Goal: Information Seeking & Learning: Learn about a topic

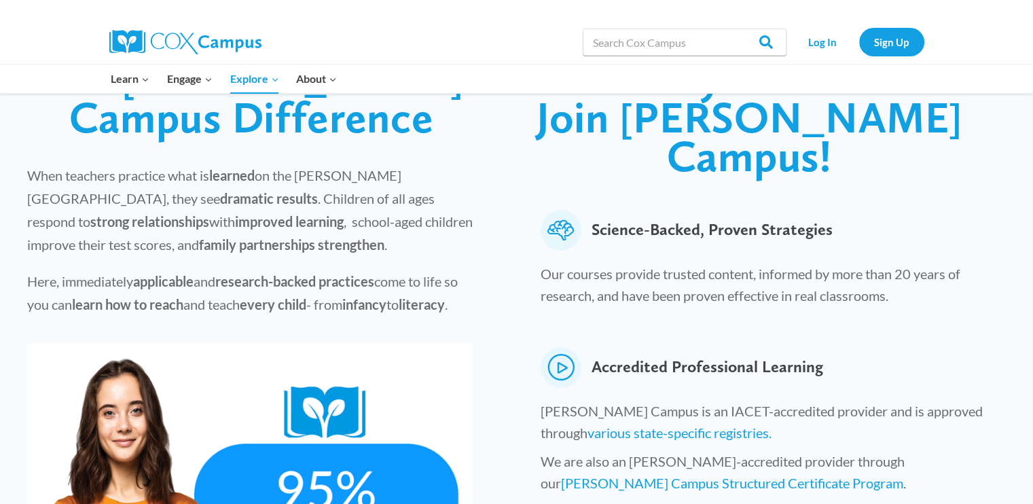
scroll to position [407, 0]
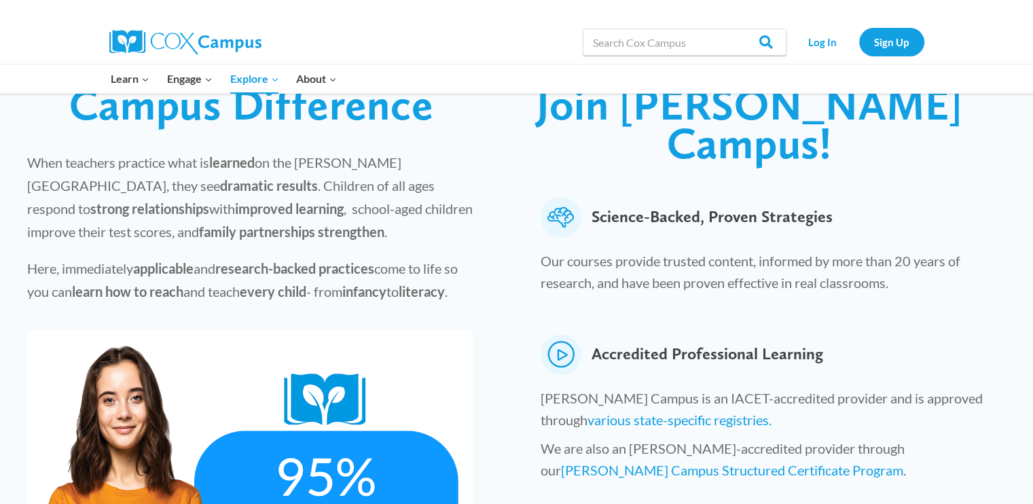
scroll to position [68, 0]
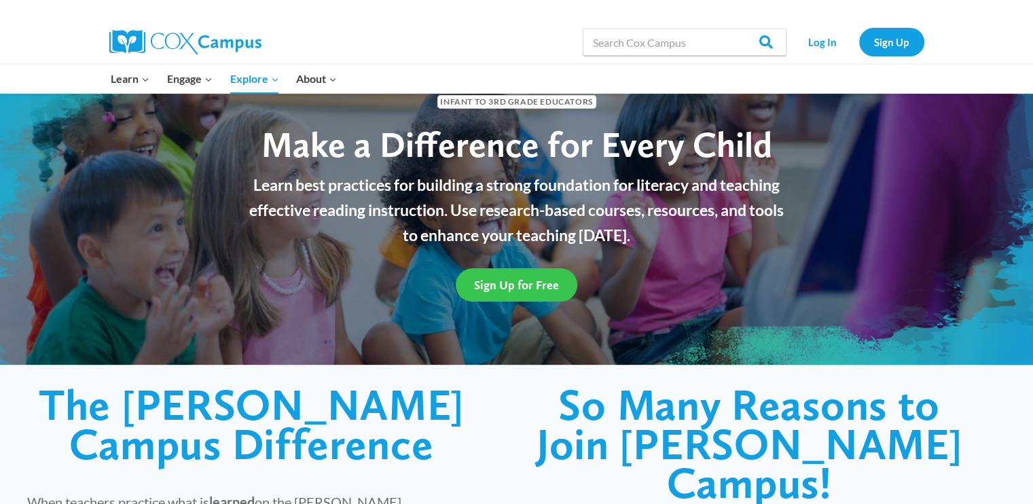
click at [486, 288] on span "Sign Up for Free" at bounding box center [516, 285] width 85 height 14
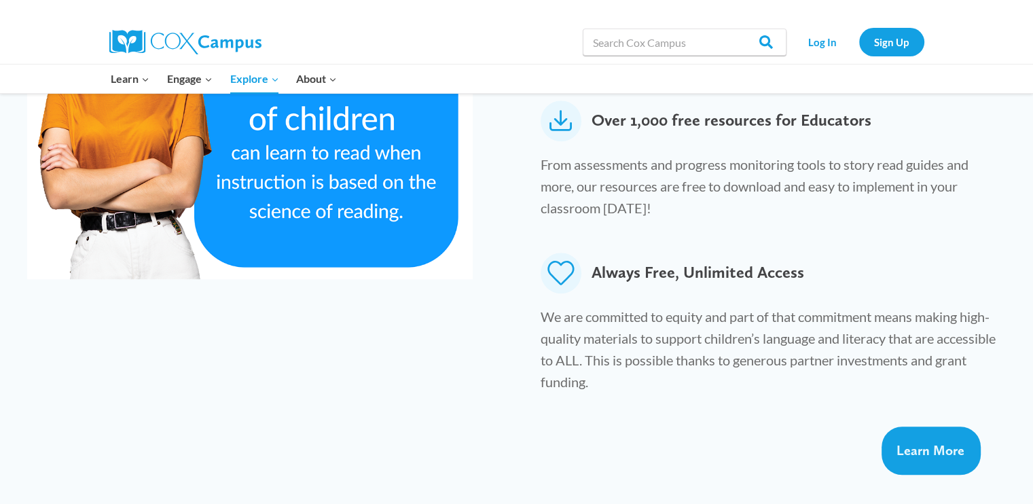
scroll to position [815, 0]
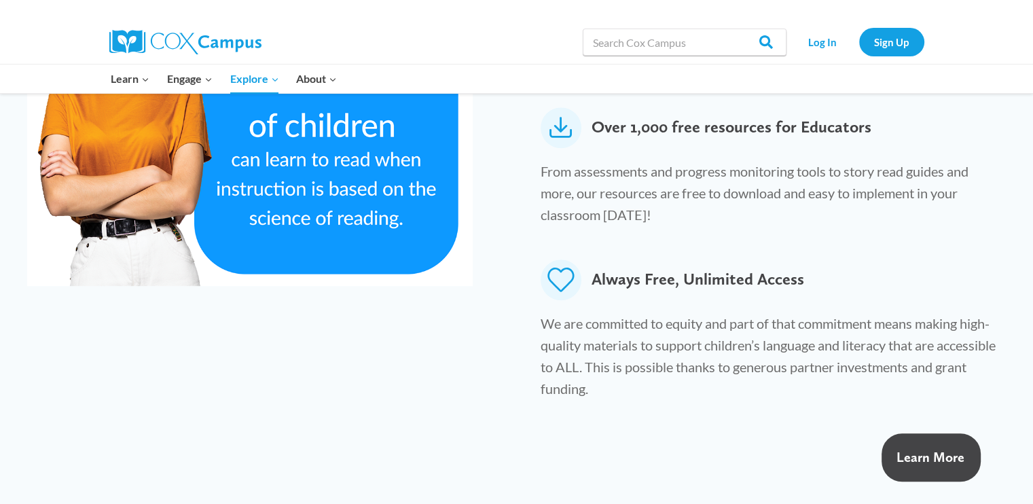
click at [928, 449] on span "Learn More" at bounding box center [930, 457] width 68 height 16
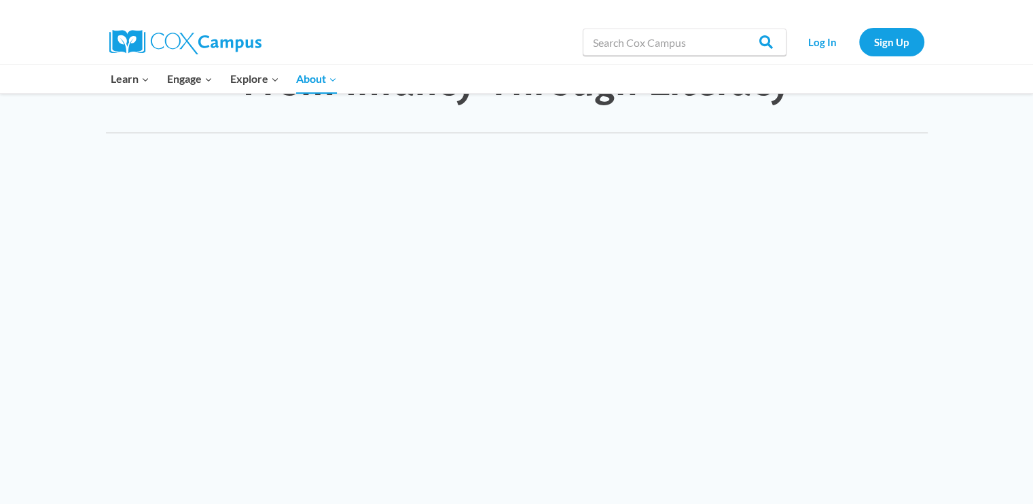
scroll to position [1358, 0]
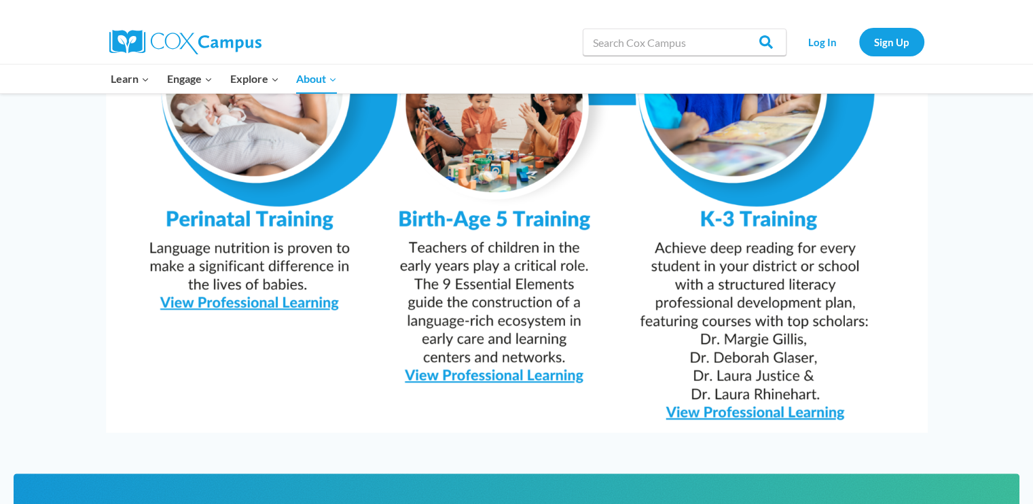
click at [502, 343] on img at bounding box center [517, 142] width 822 height 581
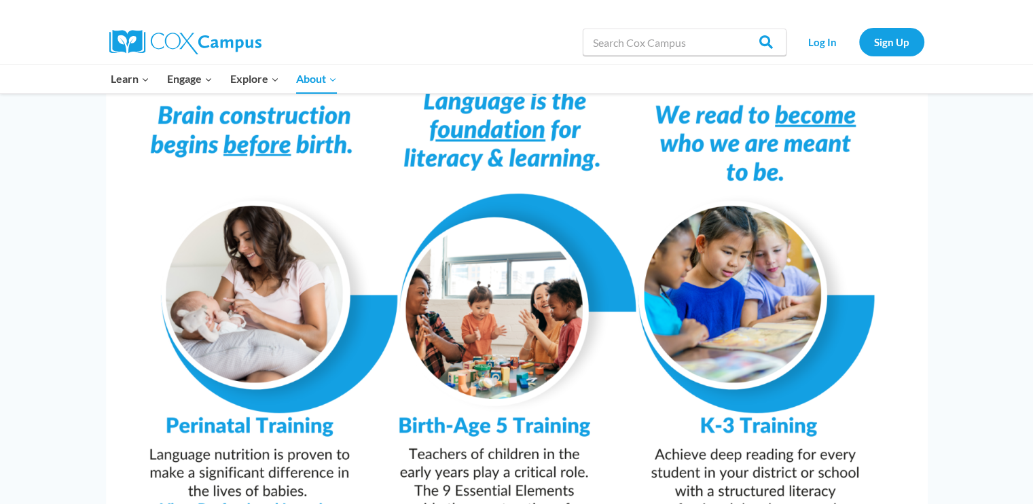
scroll to position [951, 0]
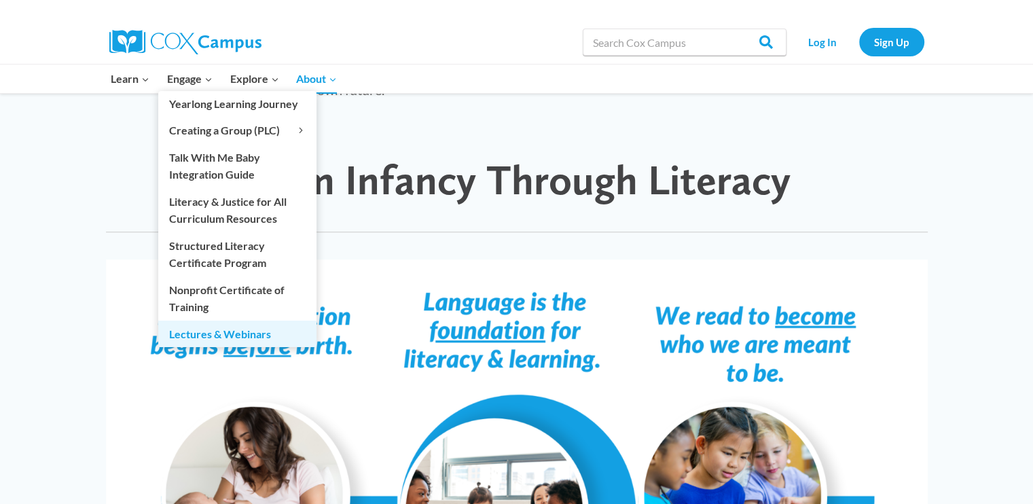
click at [225, 334] on link "Lectures & Webinars" at bounding box center [237, 334] width 158 height 26
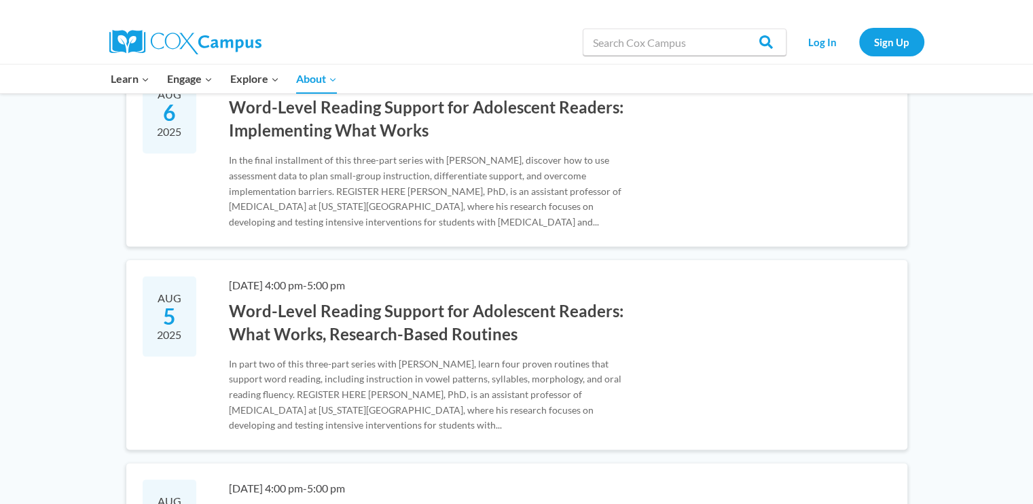
scroll to position [204, 0]
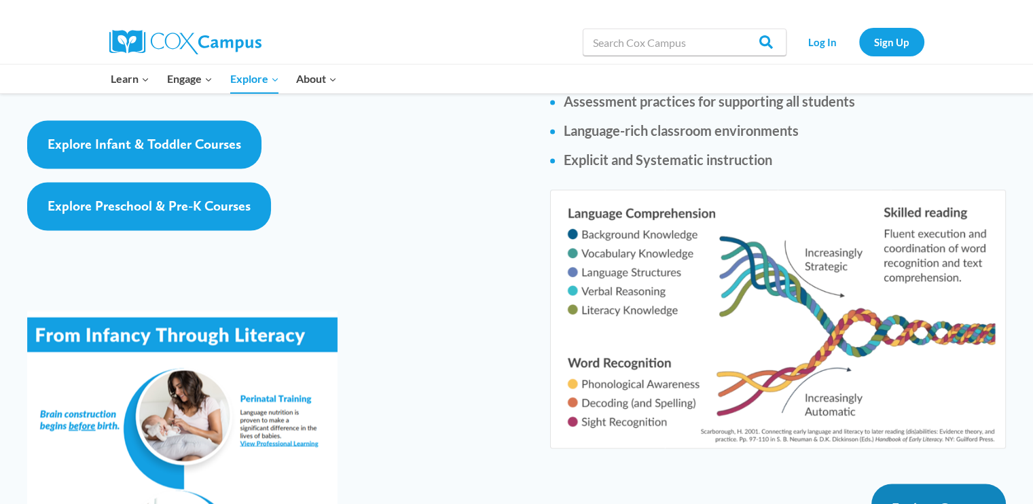
scroll to position [2173, 0]
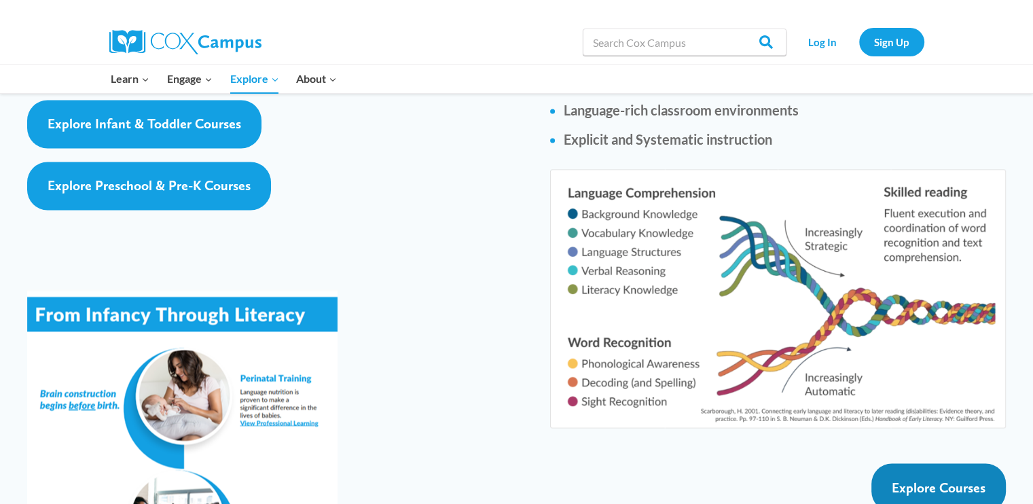
click at [899, 479] on span "Explore Courses" at bounding box center [939, 487] width 94 height 16
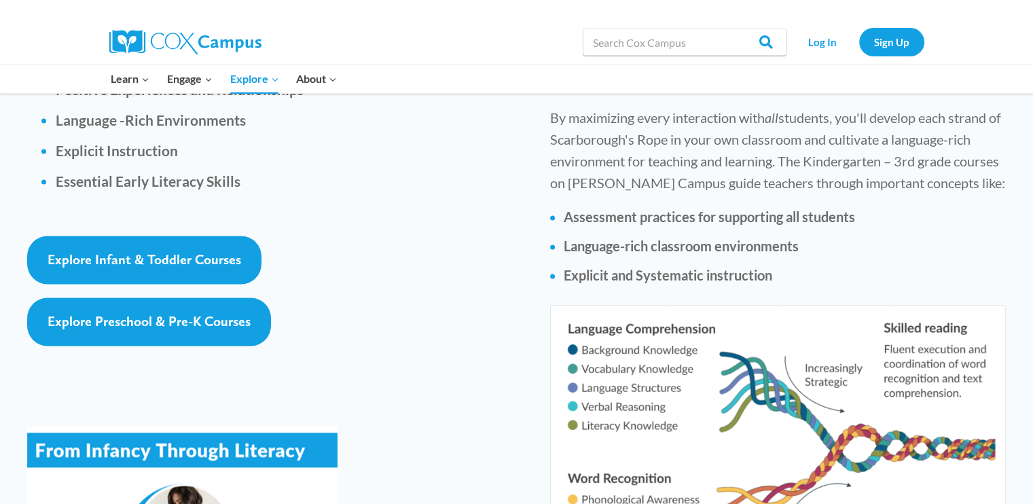
scroll to position [2037, 0]
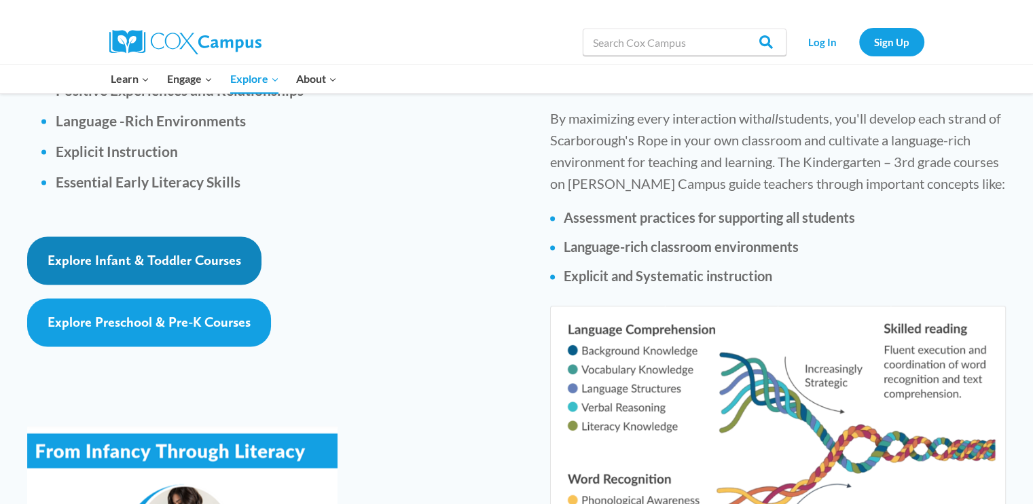
click at [132, 252] on span "Explore Infant & Toddler Courses" at bounding box center [145, 260] width 194 height 16
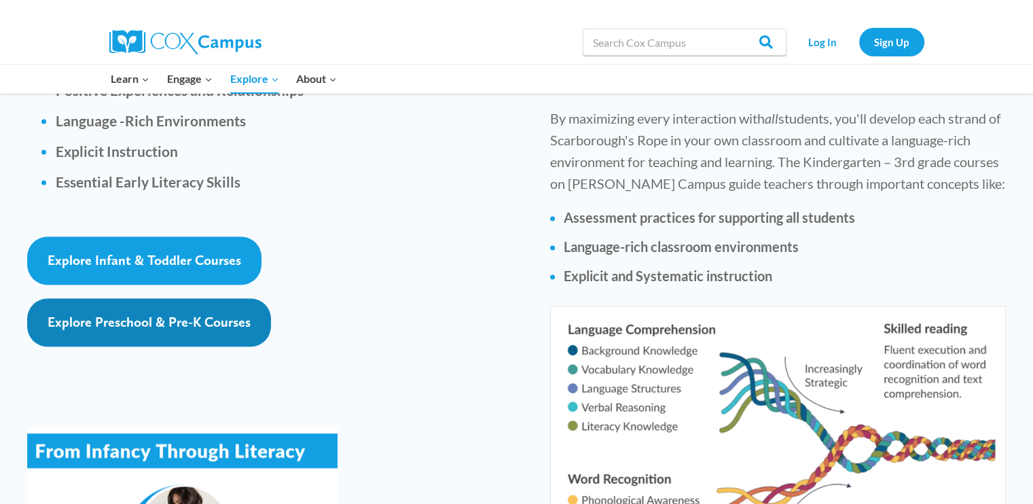
click at [181, 314] on span "Explore Preschool & Pre-K Courses" at bounding box center [149, 322] width 203 height 16
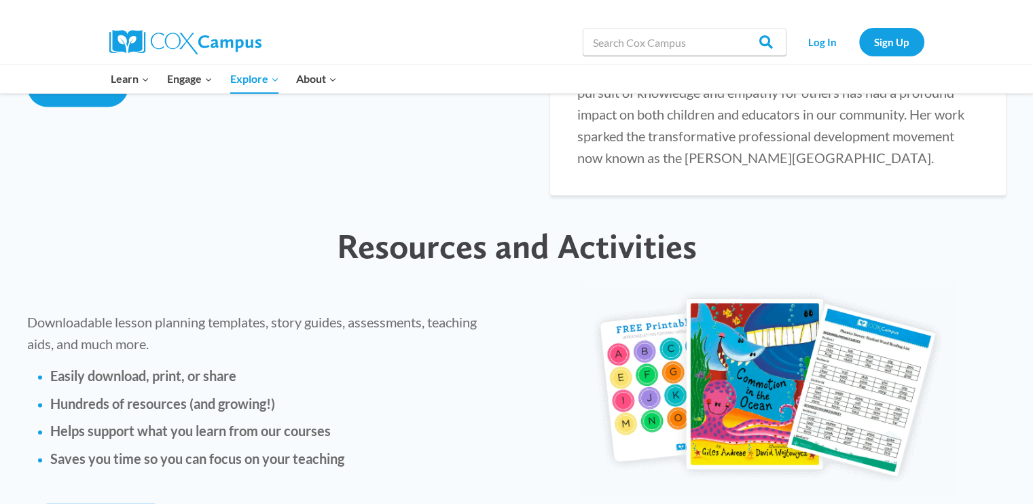
scroll to position [2919, 0]
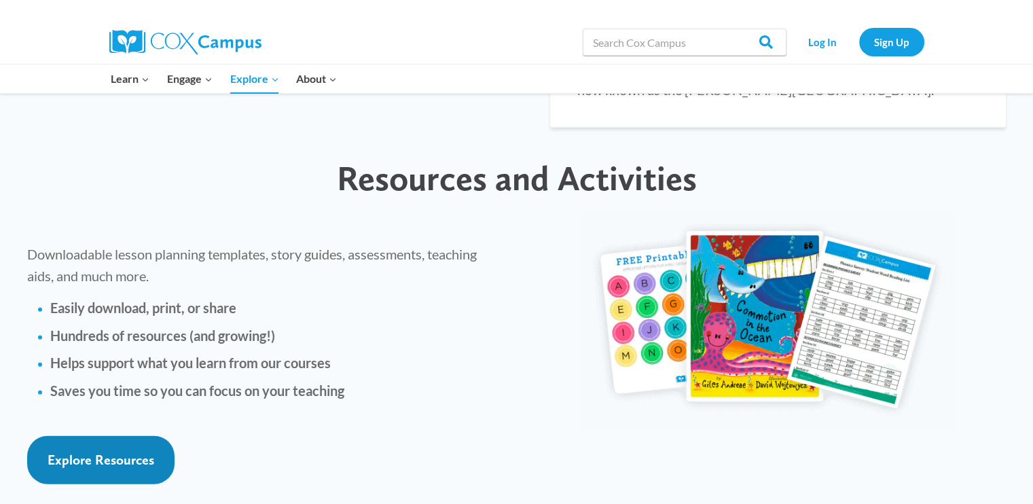
click at [124, 452] on span "Explore Resources" at bounding box center [101, 460] width 107 height 16
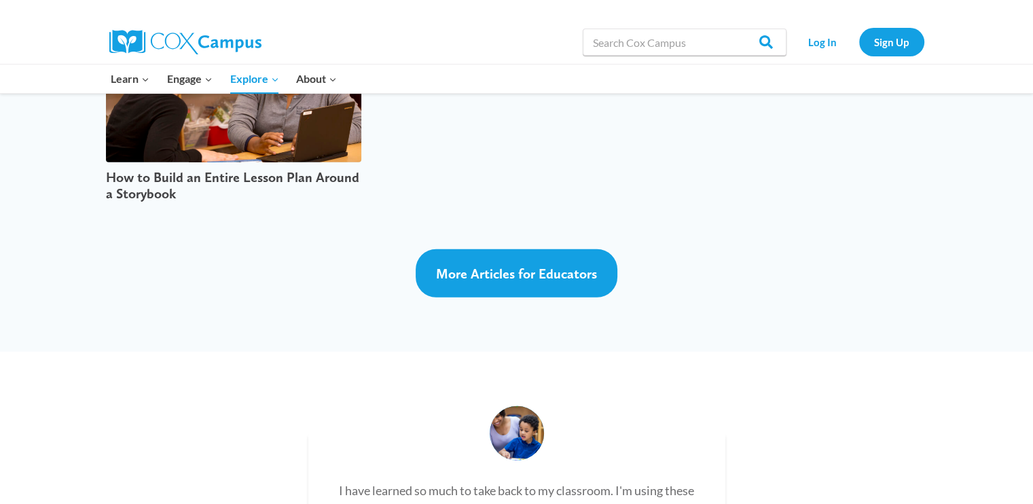
scroll to position [3801, 0]
